Goal: Find specific page/section: Find specific page/section

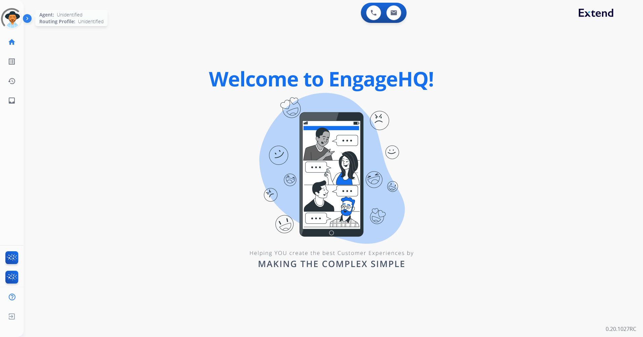
click at [17, 16] on div at bounding box center [11, 18] width 27 height 27
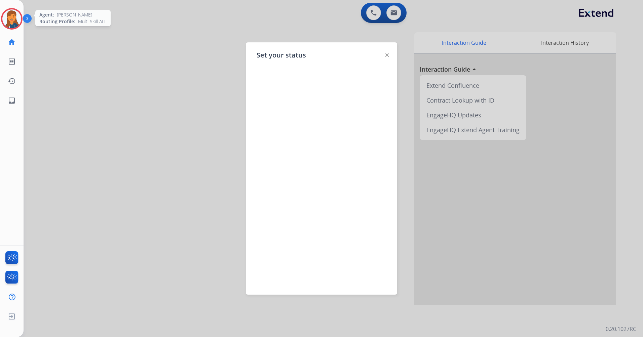
click at [7, 15] on img at bounding box center [11, 18] width 19 height 19
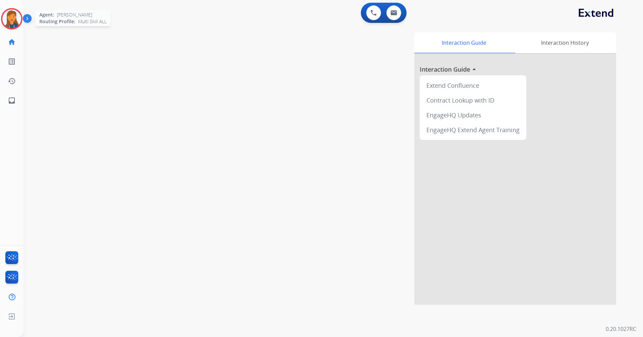
click at [17, 24] on img at bounding box center [11, 18] width 19 height 19
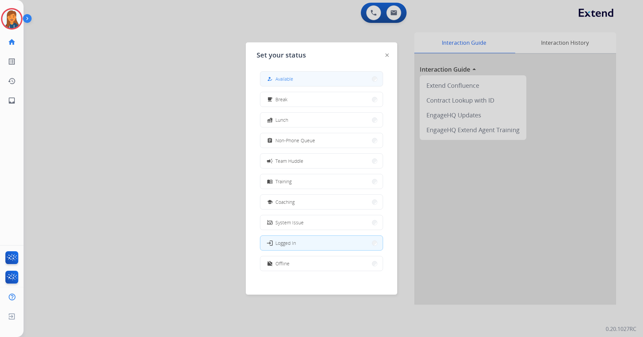
click at [308, 76] on button "how_to_reg Available" at bounding box center [321, 79] width 122 height 14
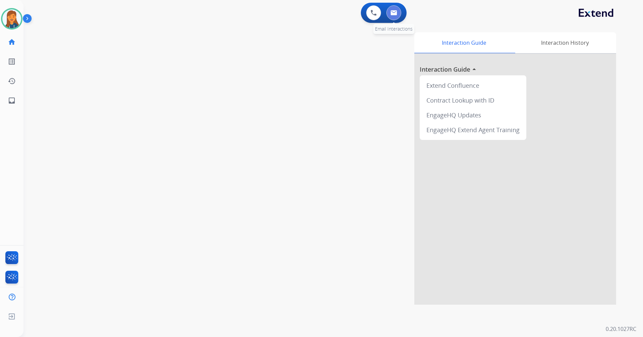
click at [397, 10] on button at bounding box center [393, 12] width 15 height 15
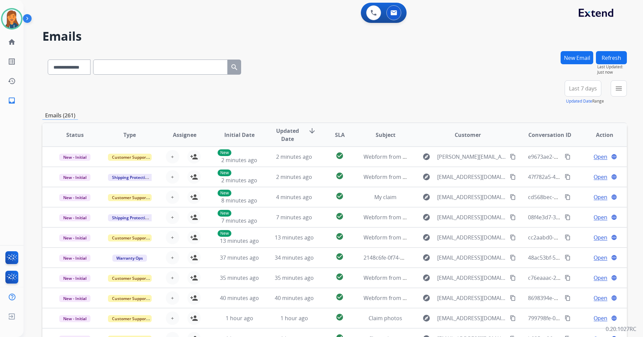
click at [577, 87] on button "Last 7 days" at bounding box center [582, 88] width 37 height 16
click at [572, 166] on div "Last 90 days" at bounding box center [580, 170] width 37 height 10
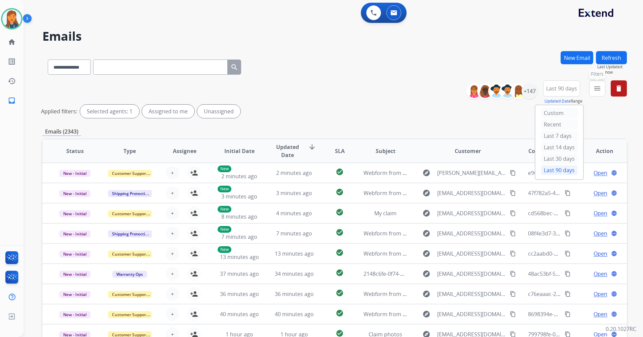
click at [593, 91] on mat-icon "menu" at bounding box center [597, 88] width 8 height 8
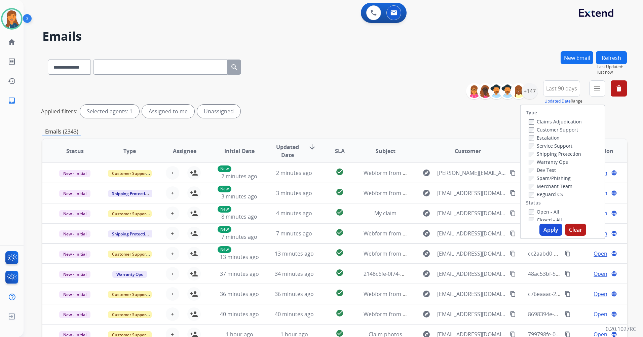
click at [544, 131] on label "Customer Support" at bounding box center [552, 129] width 49 height 6
click at [541, 228] on button "Apply" at bounding box center [550, 230] width 23 height 12
